Goal: Transaction & Acquisition: Purchase product/service

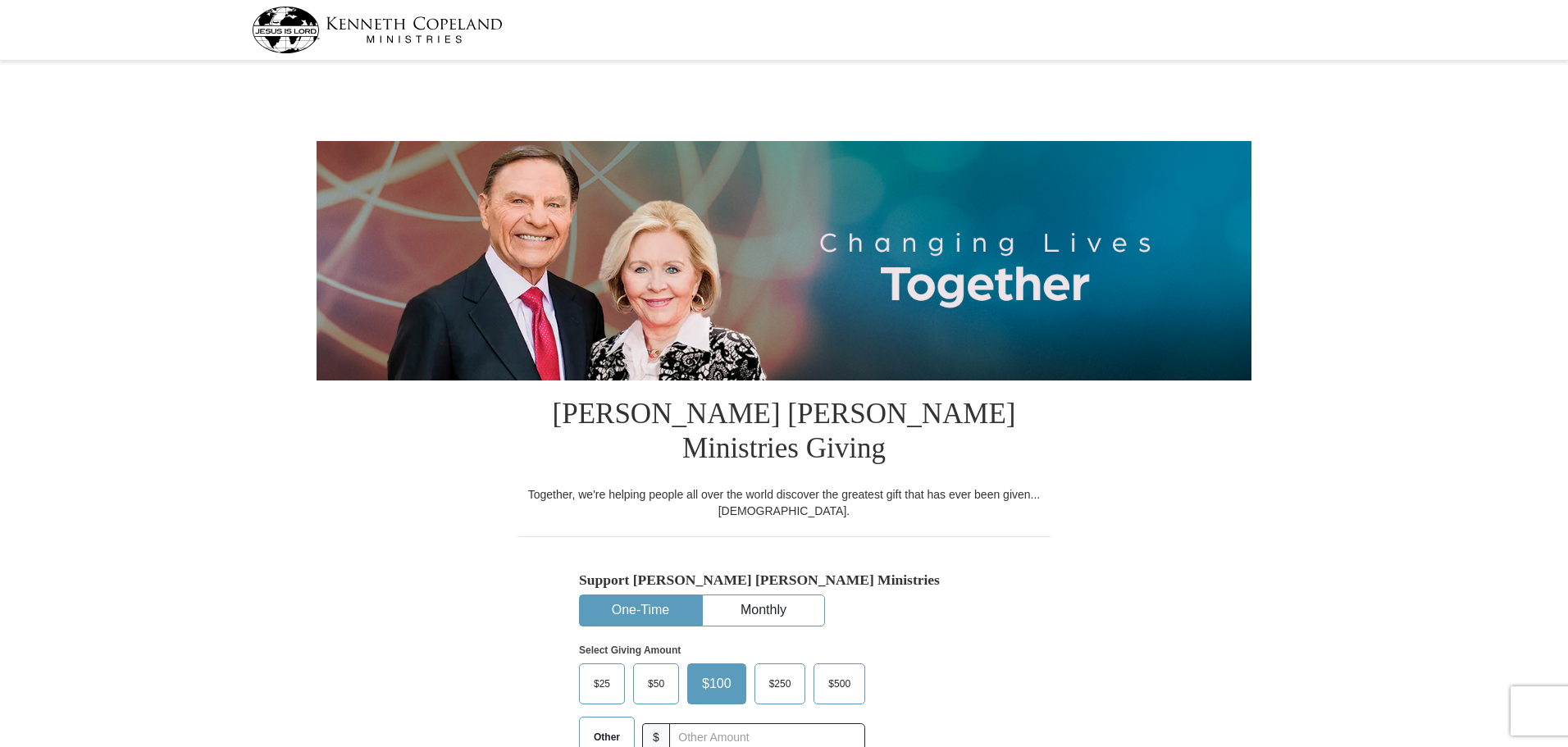
select select "IN"
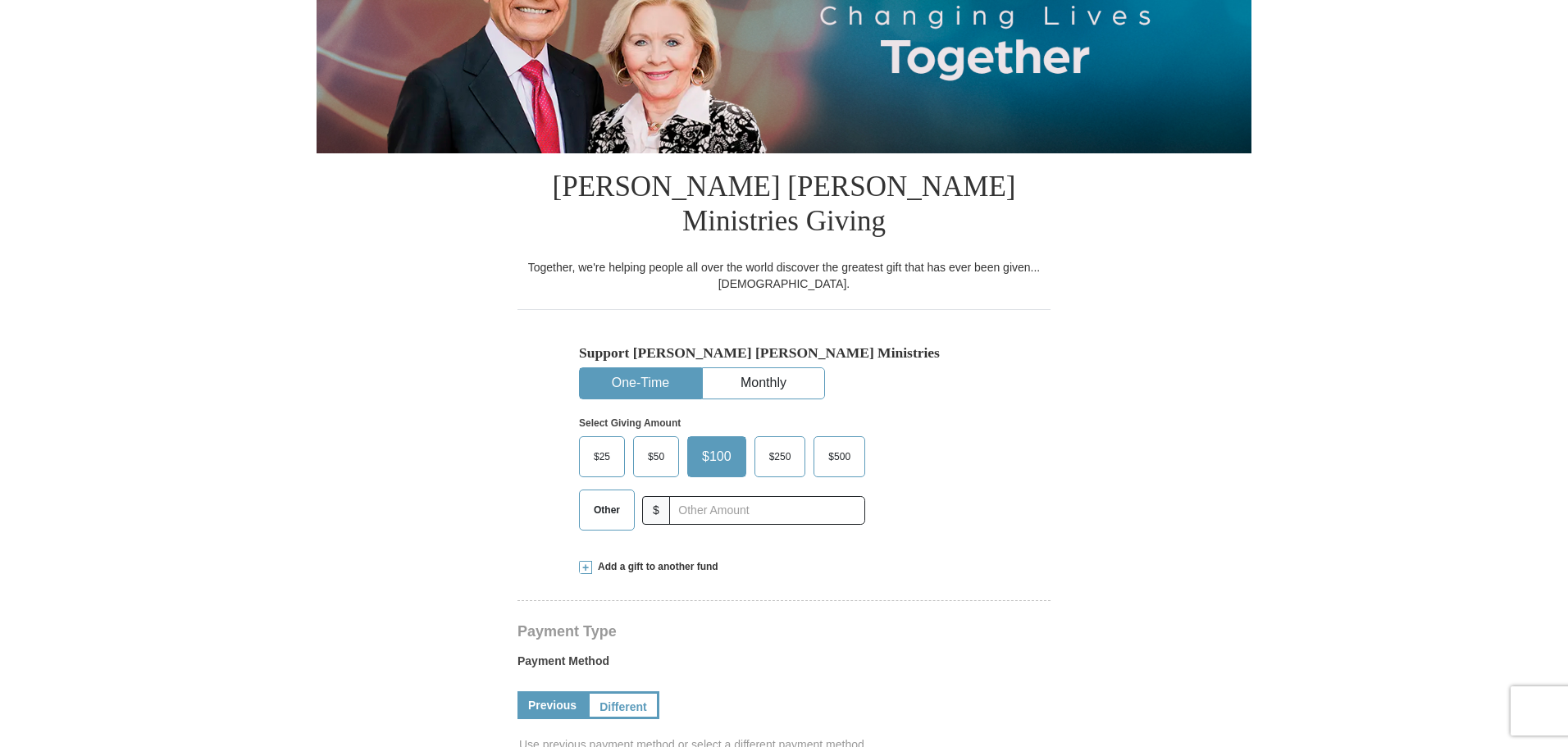
scroll to position [246, 0]
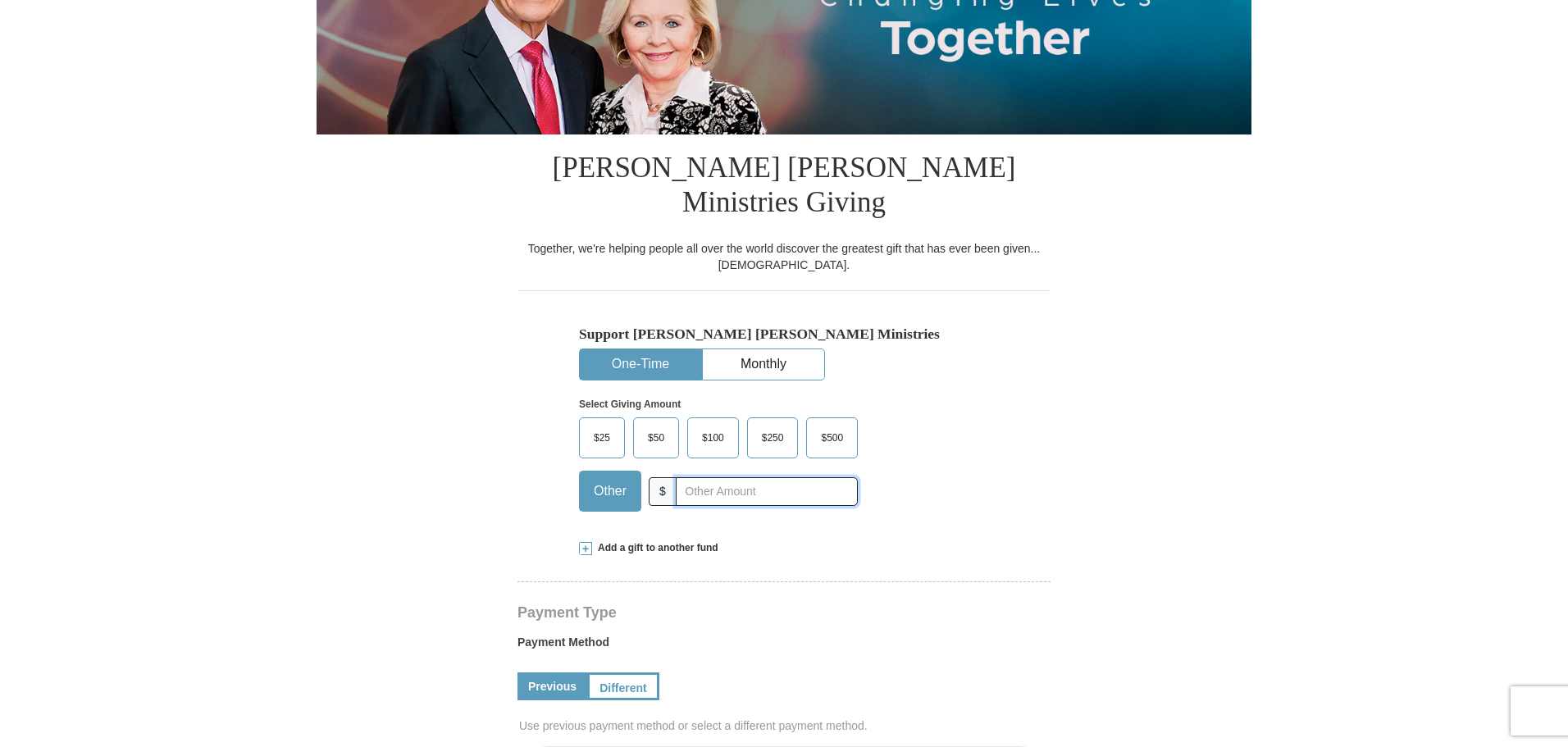
click at [711, 477] on input "text" at bounding box center [766, 491] width 182 height 28
click at [723, 425] on span "$100" at bounding box center [713, 437] width 39 height 25
click at [0, 0] on input "$100" at bounding box center [0, 0] width 0 height 0
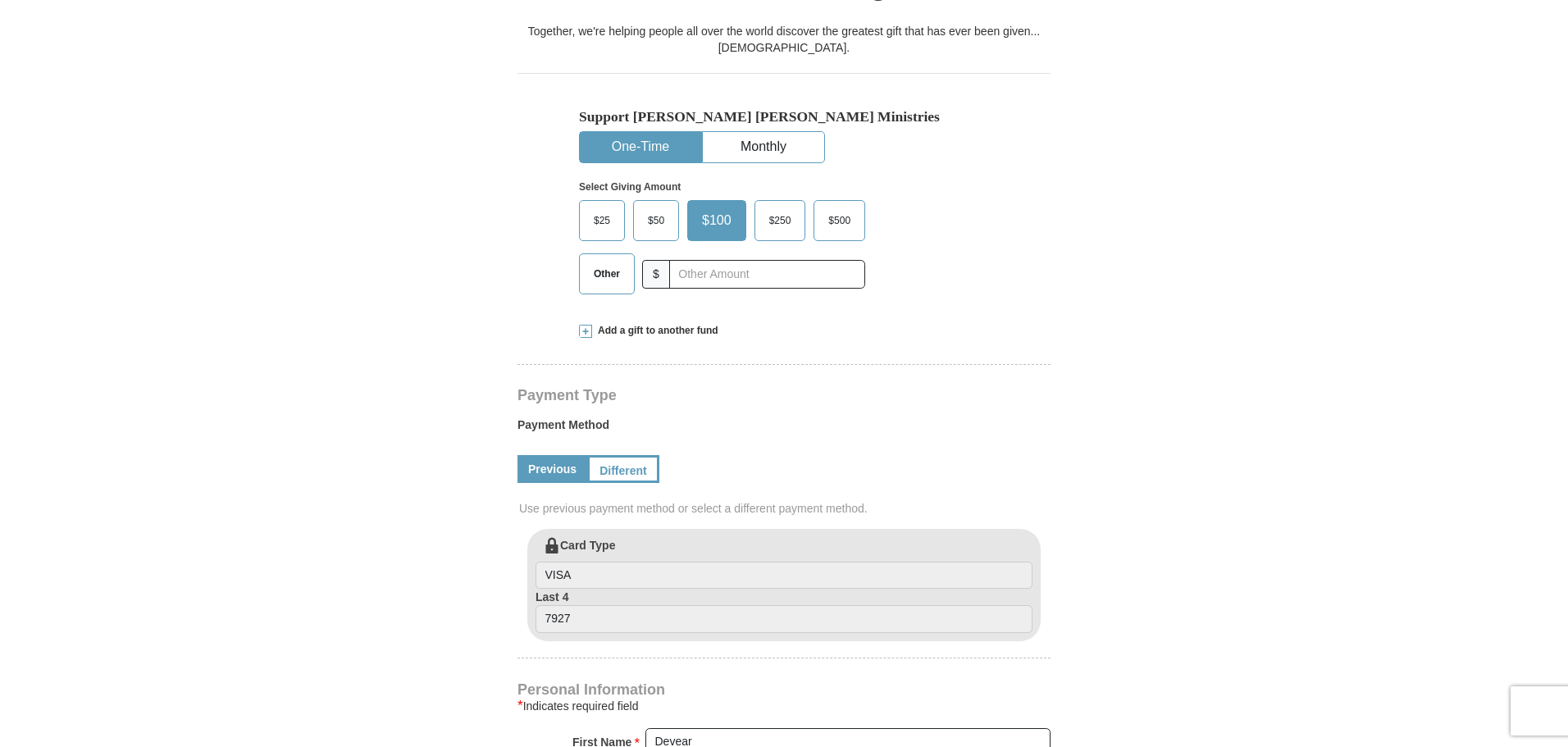
scroll to position [492, 0]
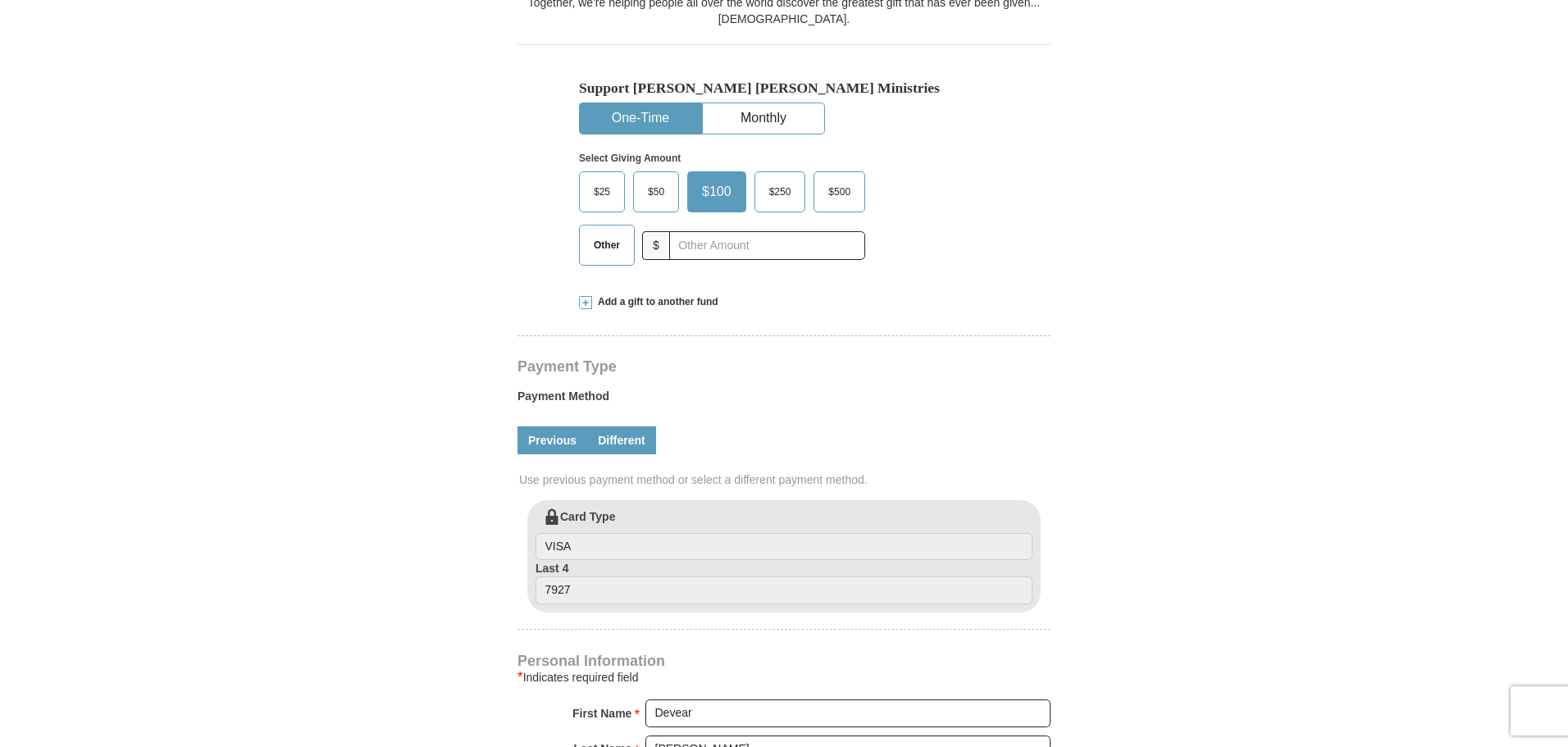
click at [635, 426] on link "Different" at bounding box center [622, 440] width 69 height 28
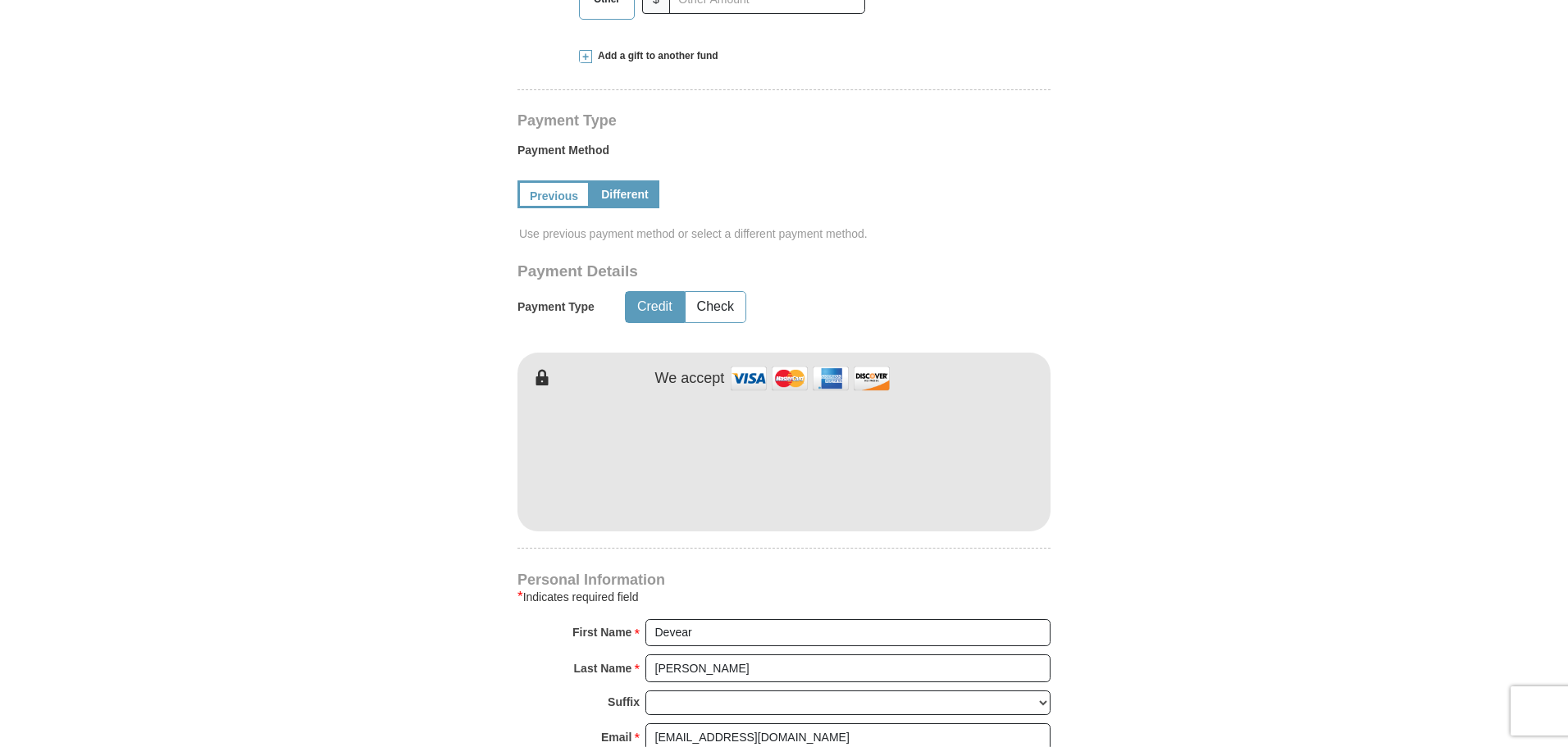
scroll to position [820, 0]
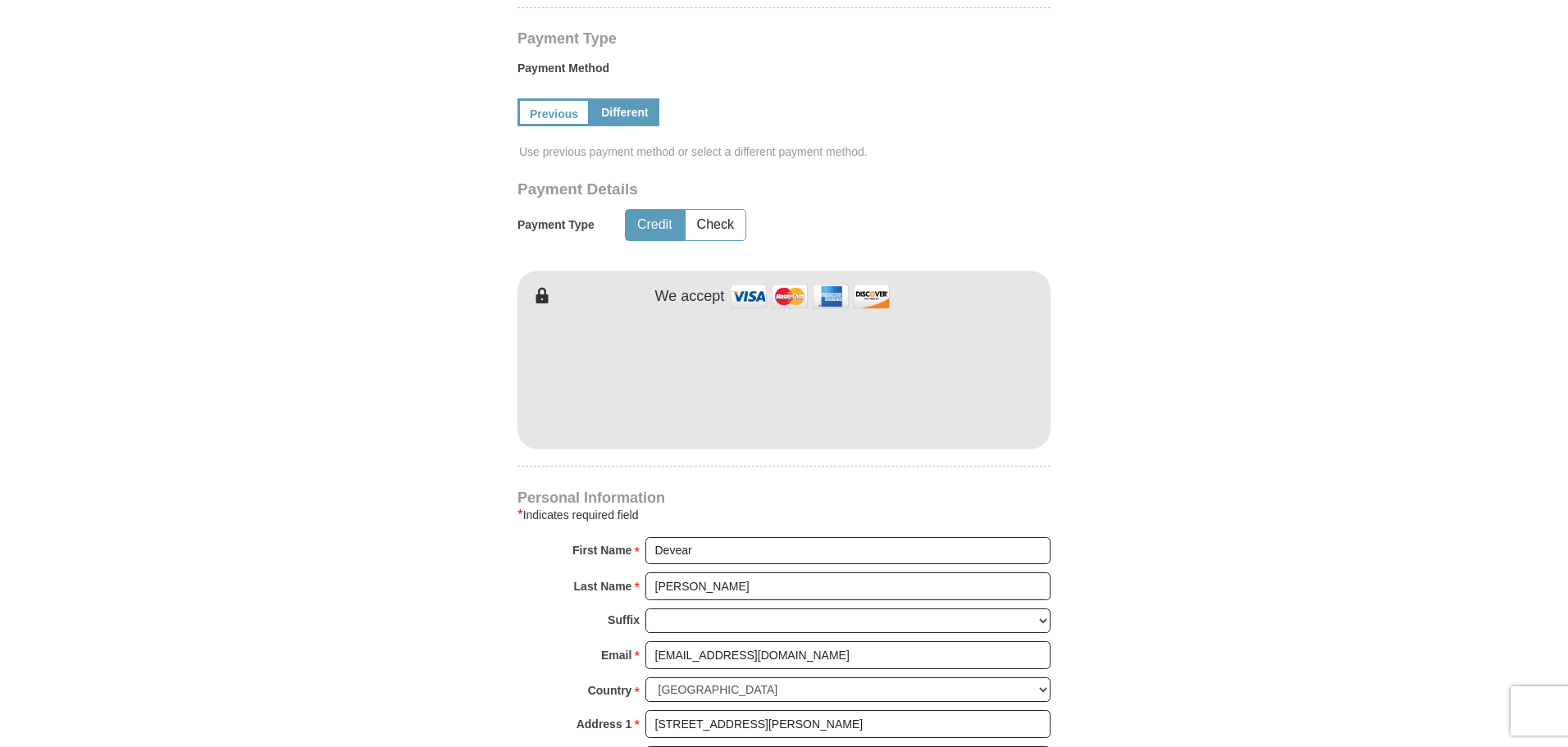
click at [672, 429] on div "[PERSON_NAME] [PERSON_NAME] Ministries Giving Together, we're helping people al…" at bounding box center [784, 391] width 533 height 1662
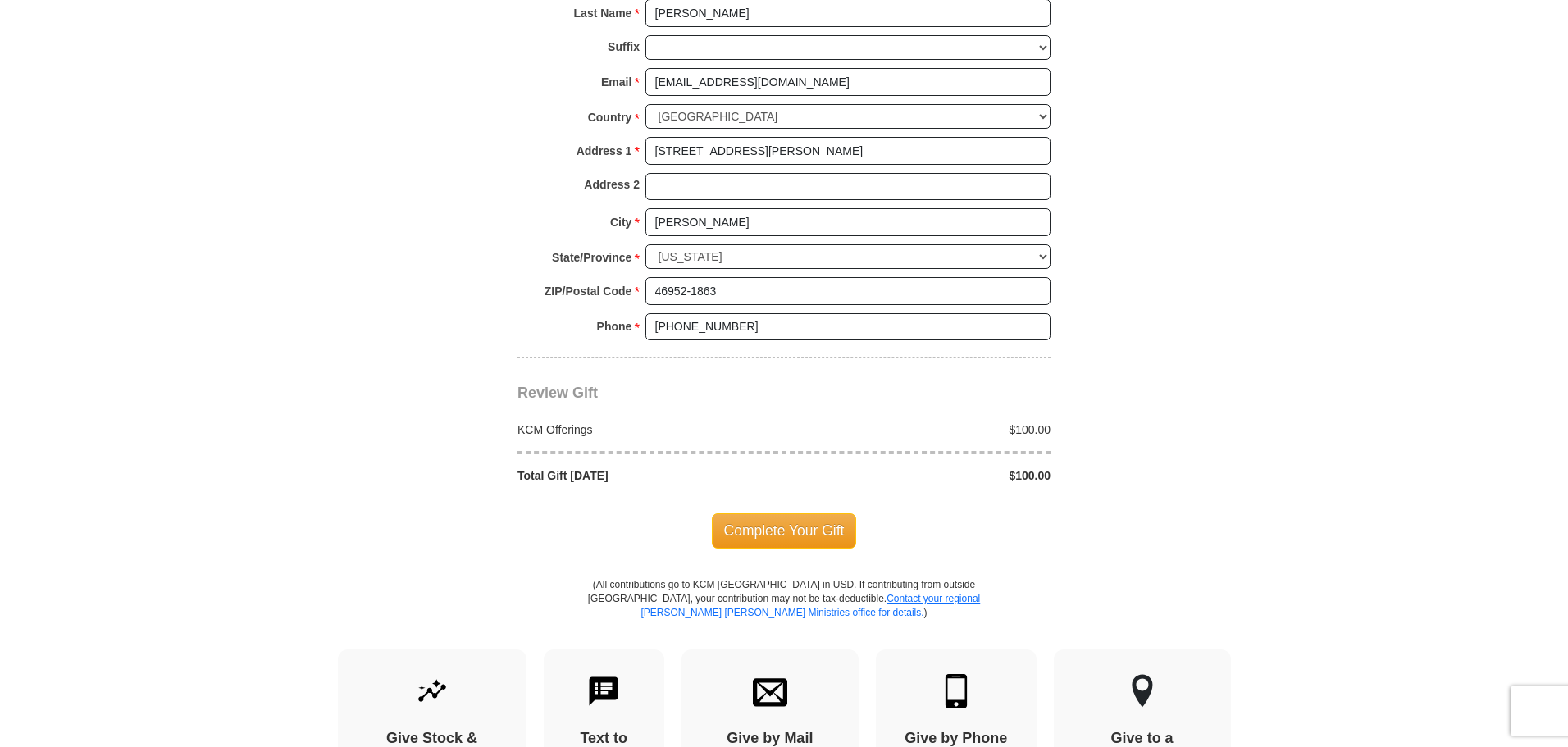
scroll to position [1393, 0]
click at [788, 512] on span "Complete Your Gift" at bounding box center [784, 529] width 146 height 34
